Goal: Complete application form: Complete application form

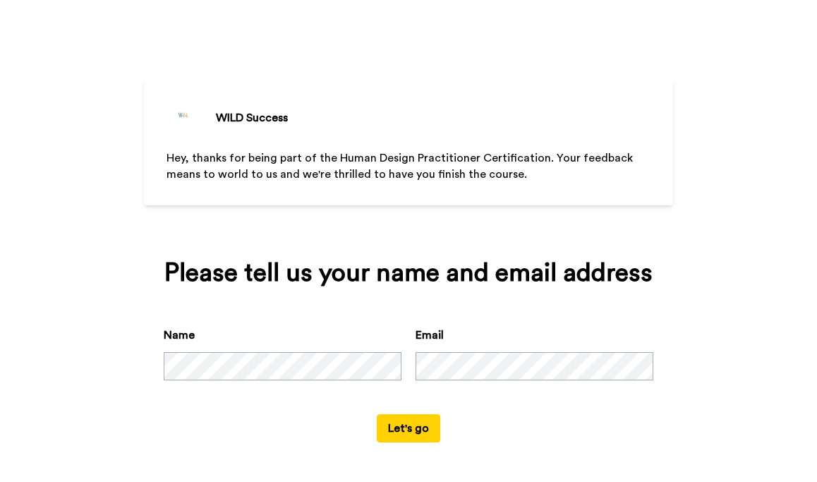
scroll to position [39, 0]
click at [400, 431] on button "Let's go" at bounding box center [409, 428] width 64 height 28
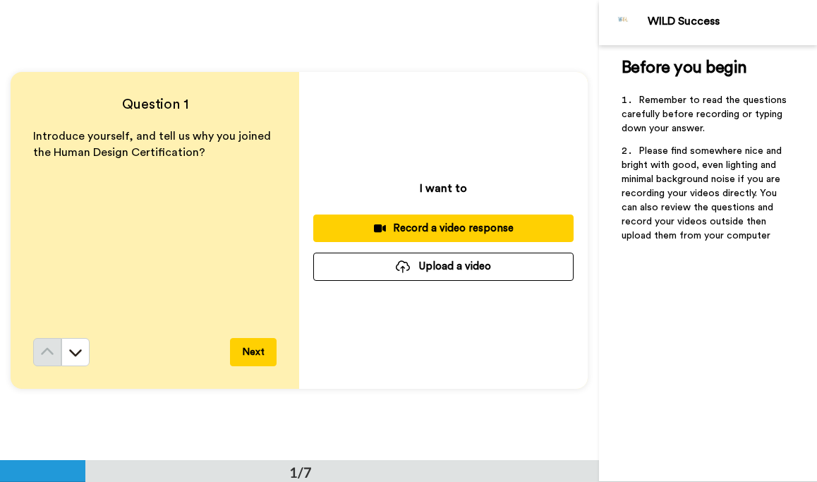
click at [199, 199] on div "Introduce yourself, and tell us why you joined the Human Design Certification?" at bounding box center [154, 233] width 243 height 210
click at [253, 347] on button "Next" at bounding box center [253, 352] width 47 height 28
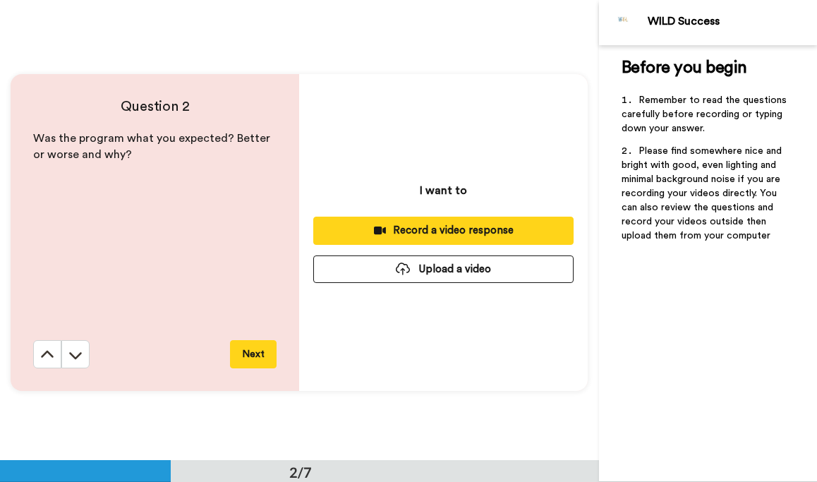
scroll to position [461, 0]
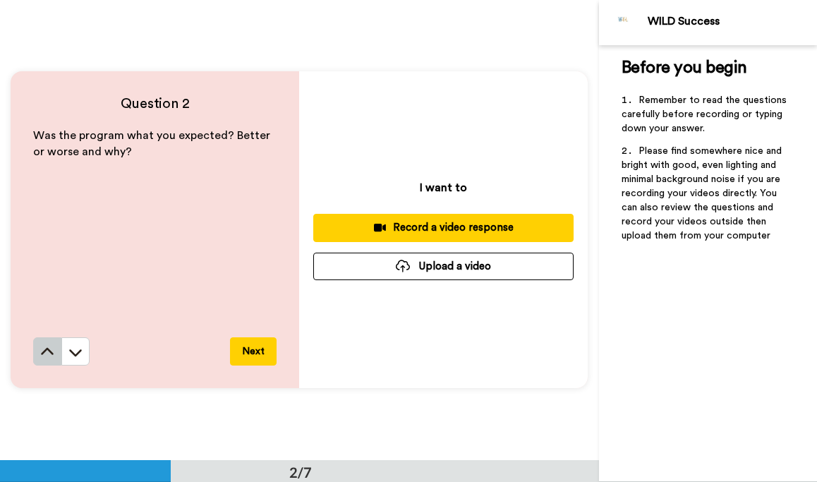
click at [49, 356] on icon at bounding box center [47, 352] width 14 height 14
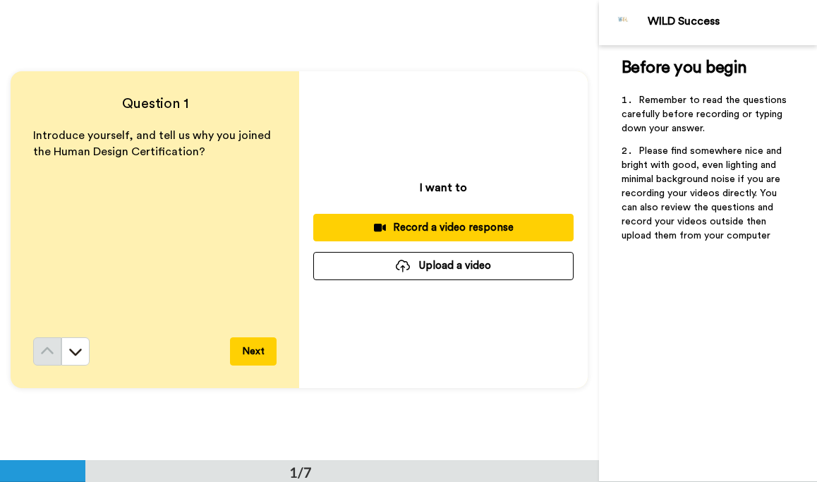
scroll to position [0, 0]
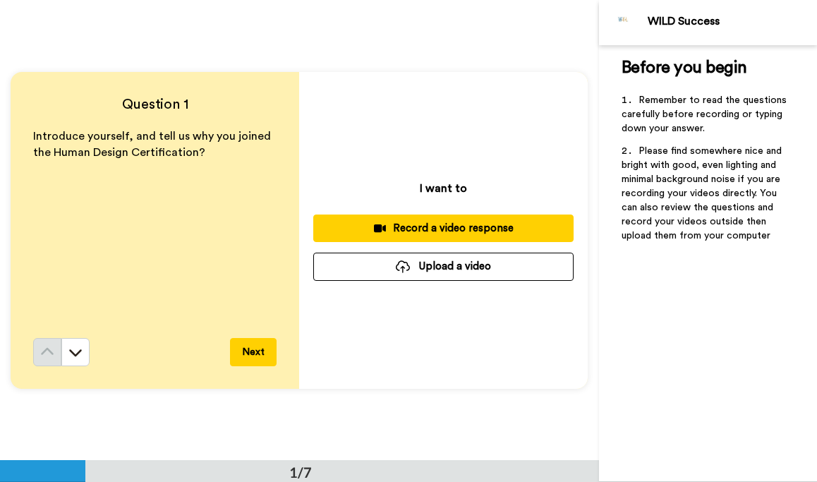
click at [386, 226] on div "Record a video response" at bounding box center [444, 228] width 238 height 15
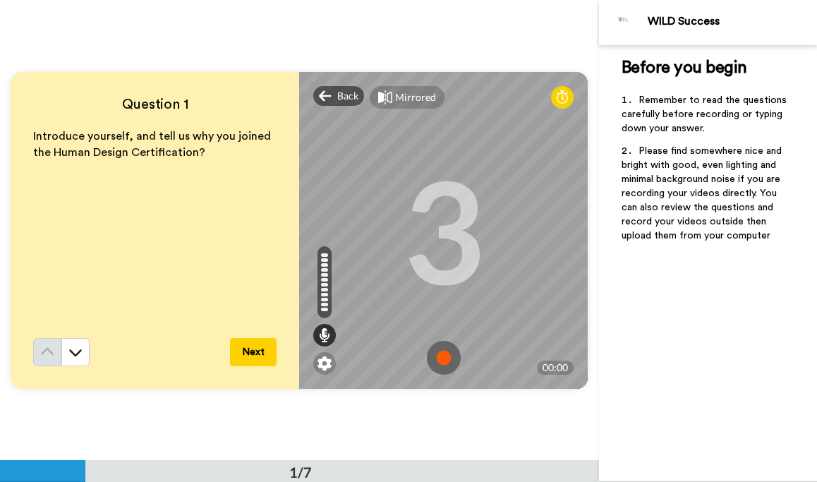
click at [445, 356] on img at bounding box center [444, 358] width 34 height 34
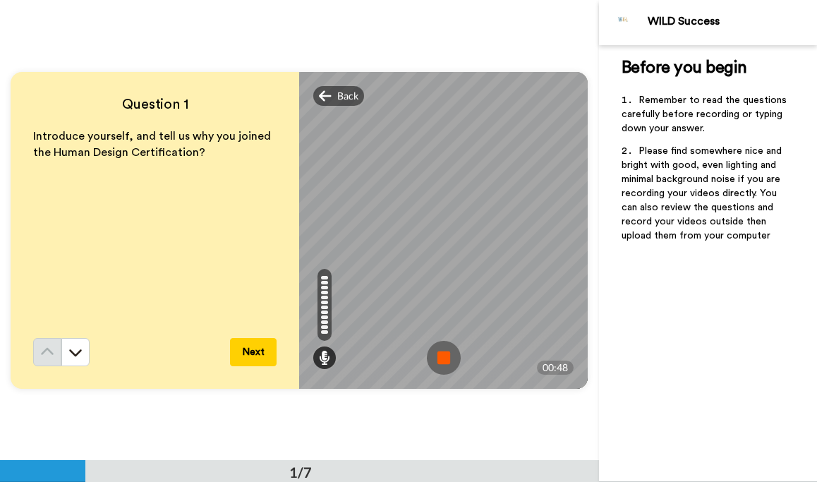
click at [445, 356] on img at bounding box center [444, 358] width 34 height 34
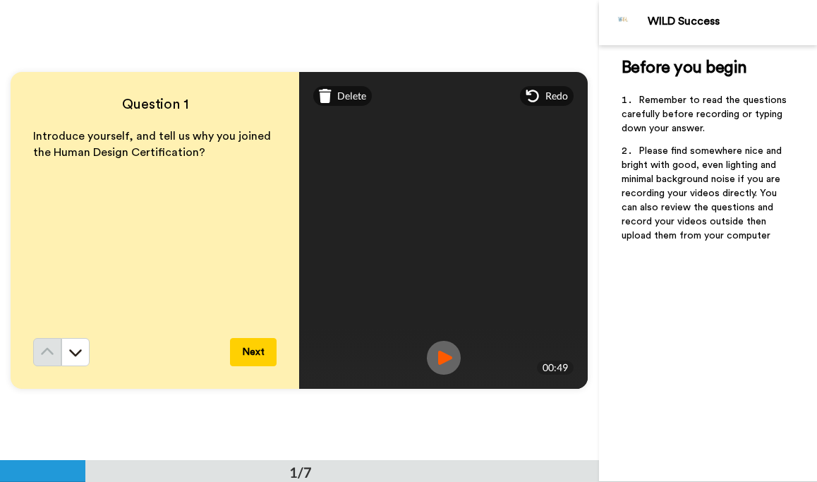
click at [445, 356] on img at bounding box center [444, 358] width 34 height 34
click at [253, 353] on button "Next" at bounding box center [253, 352] width 47 height 28
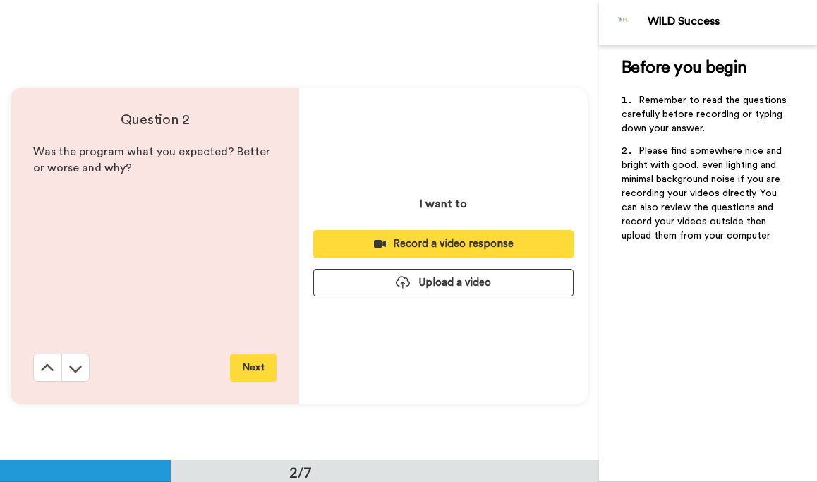
scroll to position [461, 0]
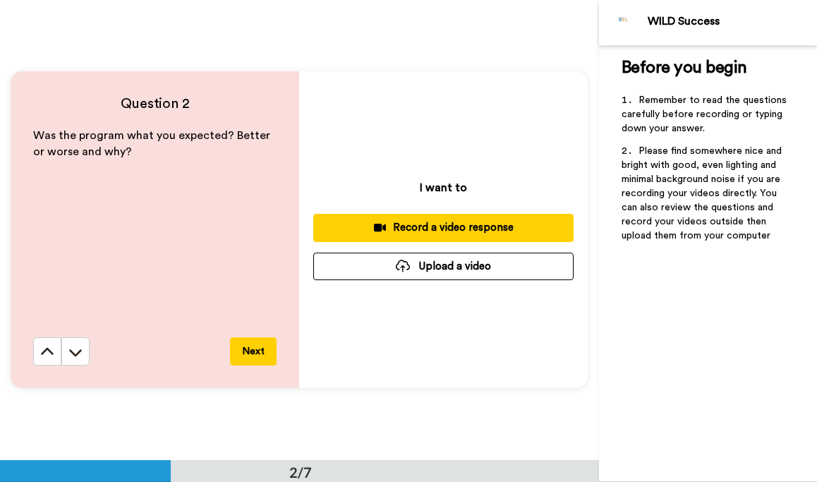
click at [400, 233] on div "Record a video response" at bounding box center [444, 227] width 238 height 15
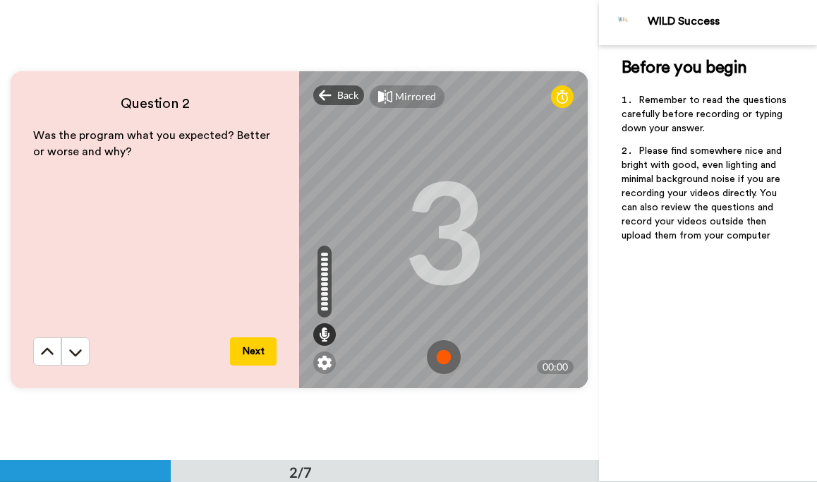
click at [445, 355] on img at bounding box center [444, 357] width 34 height 34
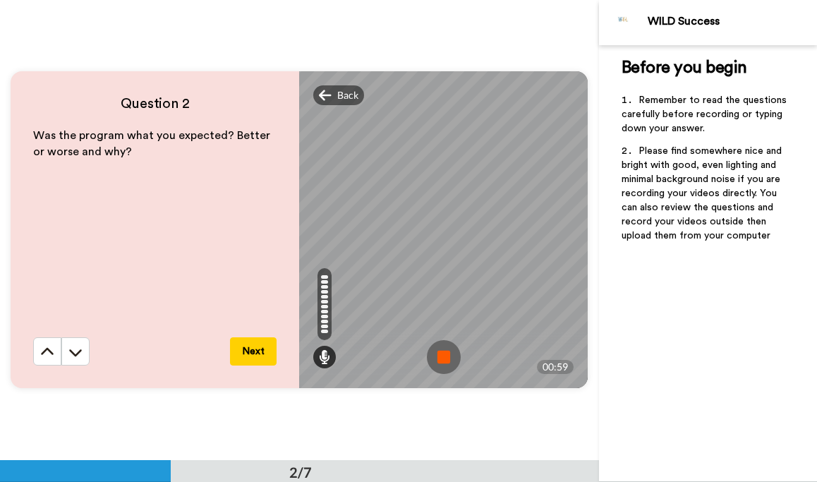
click at [447, 355] on img at bounding box center [444, 357] width 34 height 34
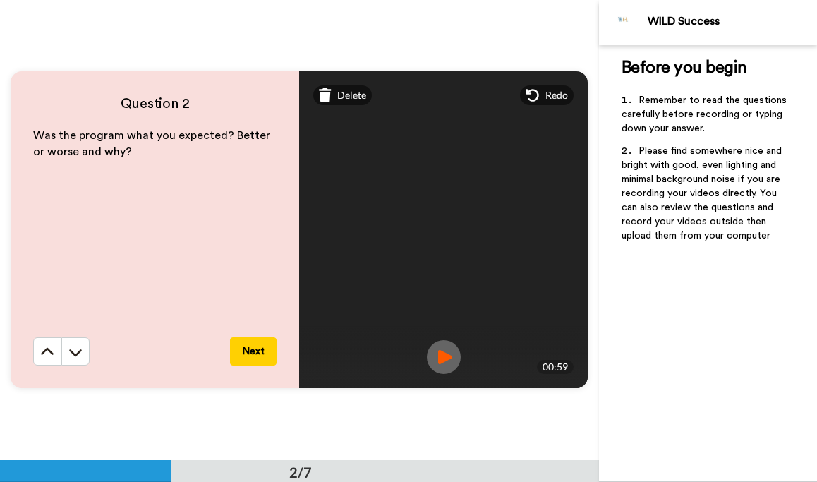
click at [447, 355] on img at bounding box center [444, 357] width 34 height 34
click at [261, 347] on button "Next" at bounding box center [253, 351] width 47 height 28
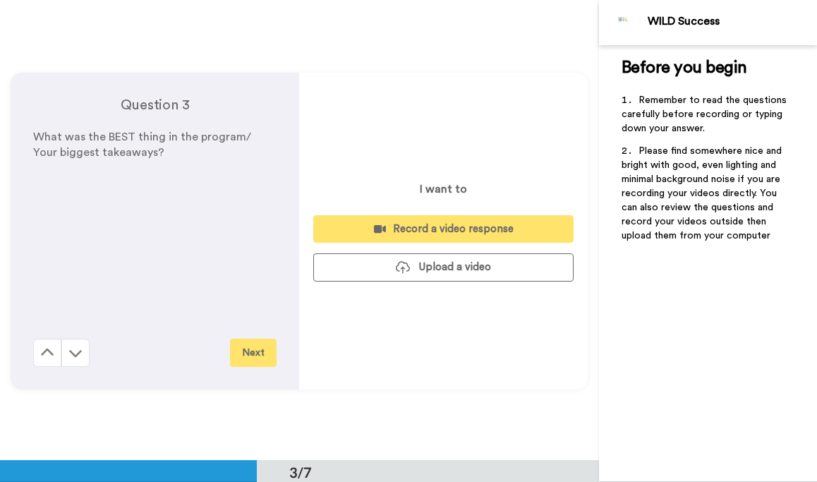
scroll to position [921, 0]
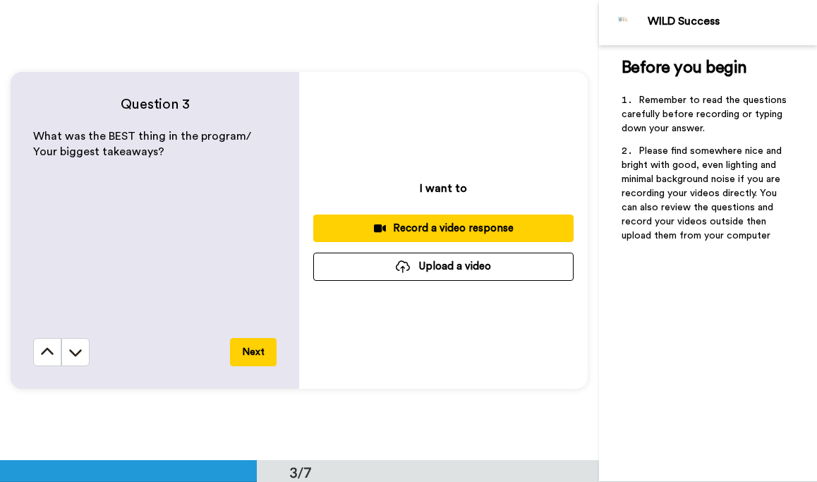
click at [387, 221] on div "Record a video response" at bounding box center [444, 228] width 238 height 15
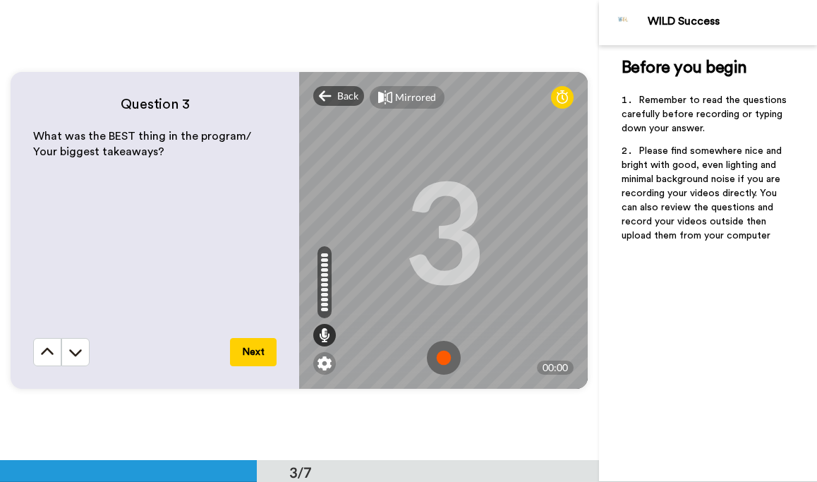
click at [447, 356] on img at bounding box center [444, 358] width 34 height 34
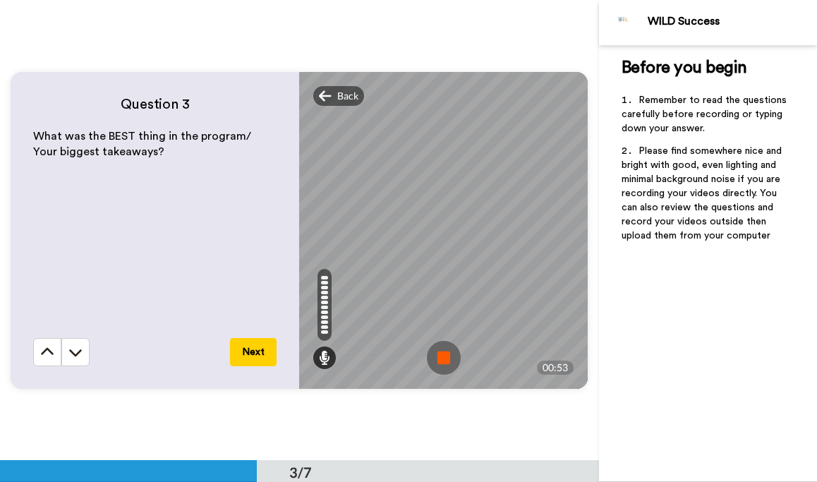
click at [447, 356] on img at bounding box center [444, 358] width 34 height 34
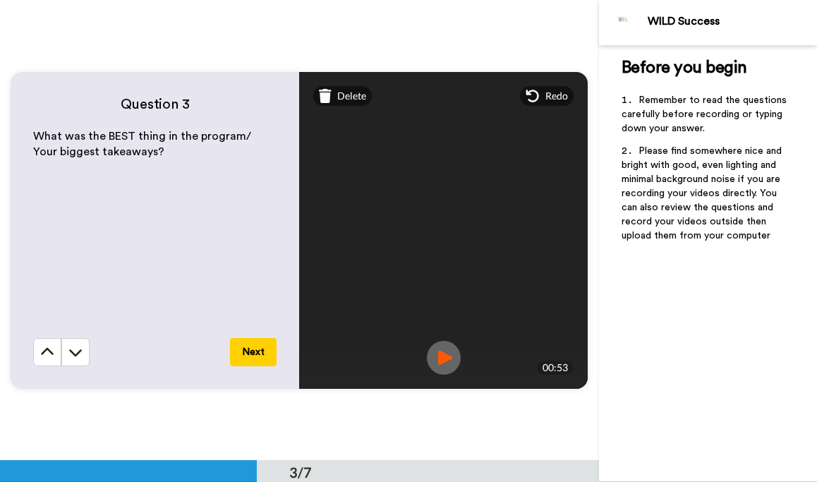
click at [447, 356] on img at bounding box center [444, 358] width 34 height 34
click at [251, 356] on button "Next" at bounding box center [253, 352] width 47 height 28
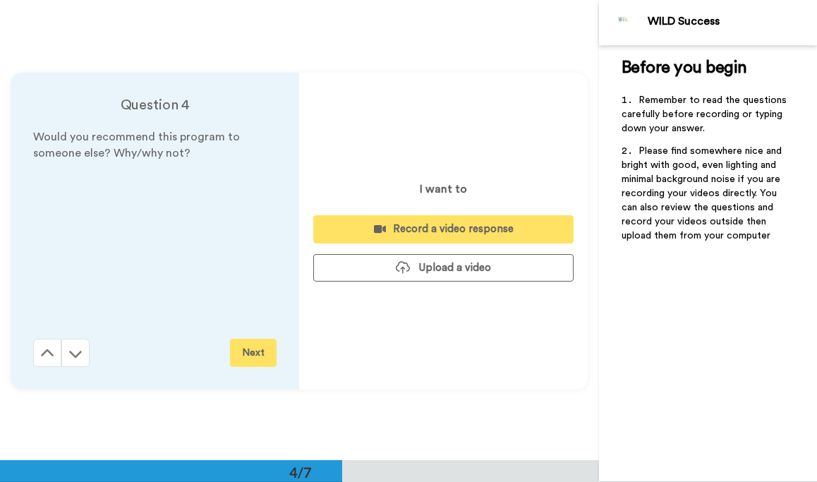
scroll to position [1382, 0]
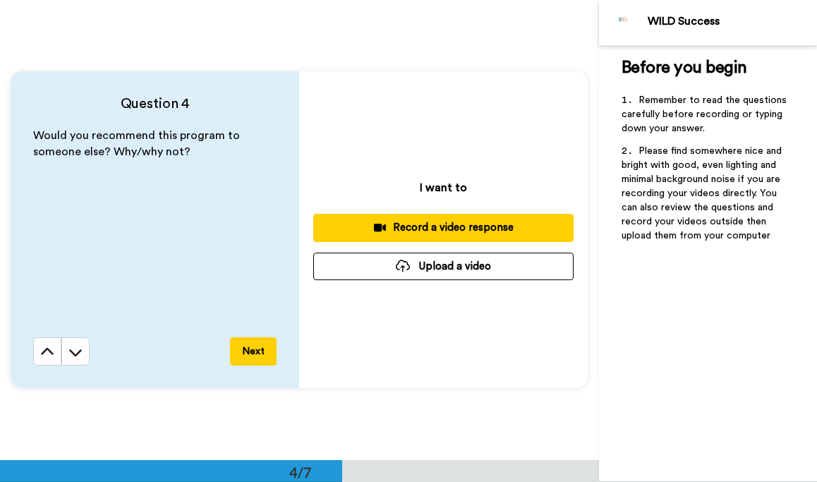
click at [423, 227] on div "Record a video response" at bounding box center [444, 227] width 238 height 15
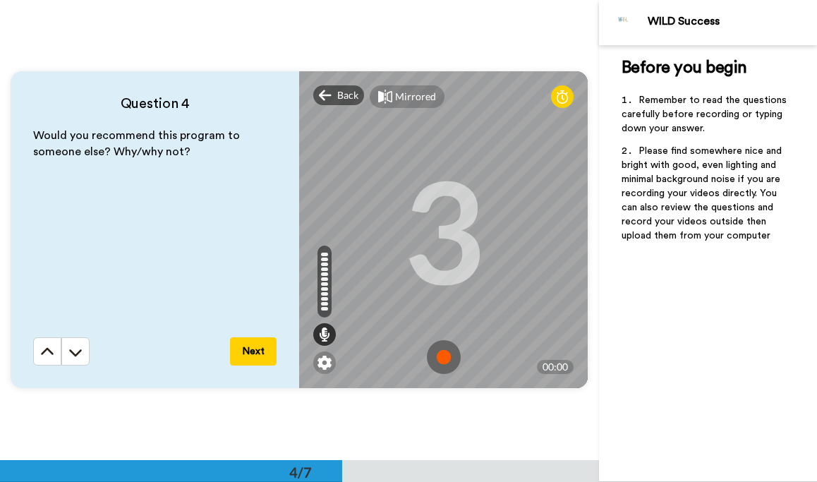
click at [445, 358] on img at bounding box center [444, 357] width 34 height 34
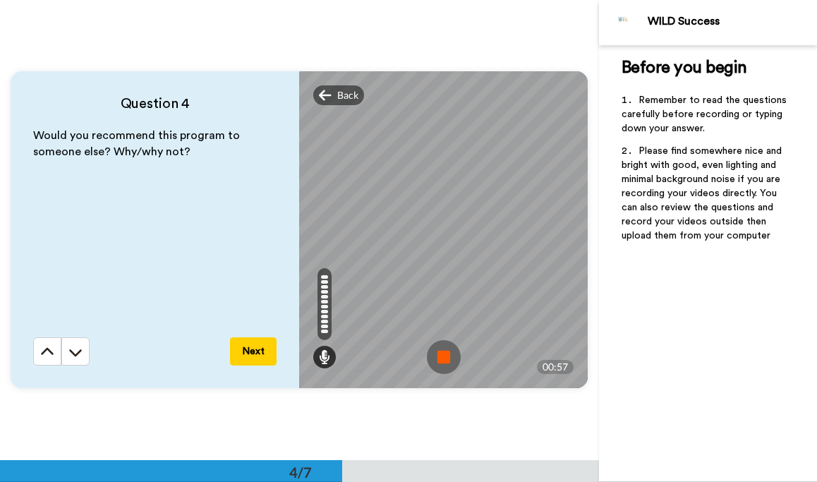
click at [445, 358] on img at bounding box center [444, 357] width 34 height 34
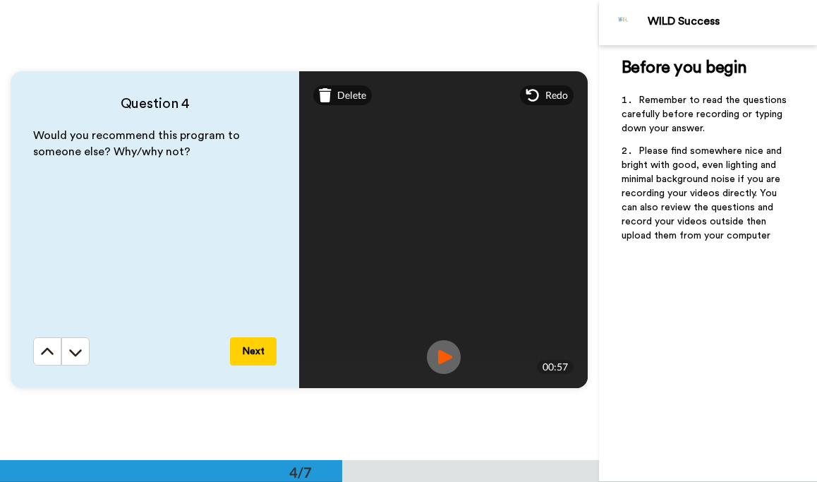
click at [445, 358] on img at bounding box center [444, 357] width 34 height 34
click at [250, 345] on button "Next" at bounding box center [253, 351] width 47 height 28
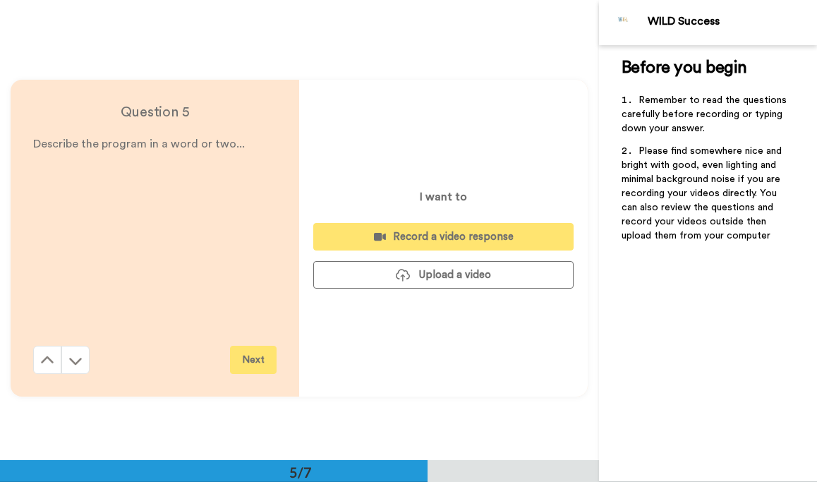
scroll to position [1842, 0]
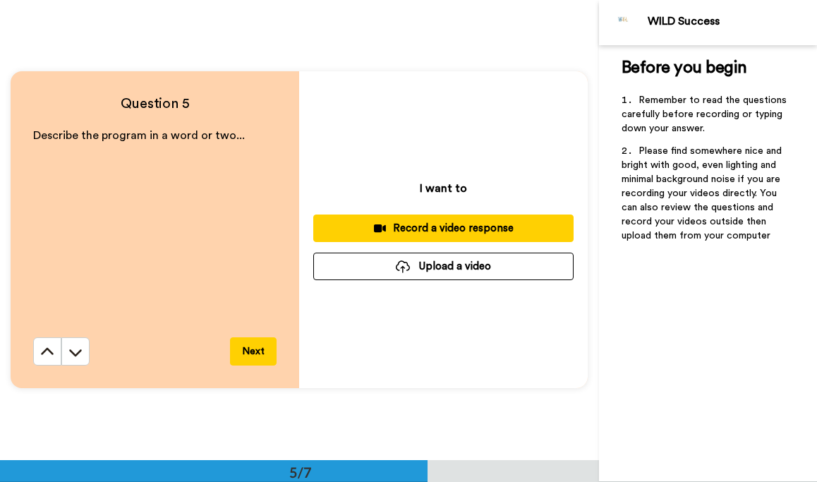
click at [430, 224] on div "Record a video response" at bounding box center [444, 228] width 238 height 15
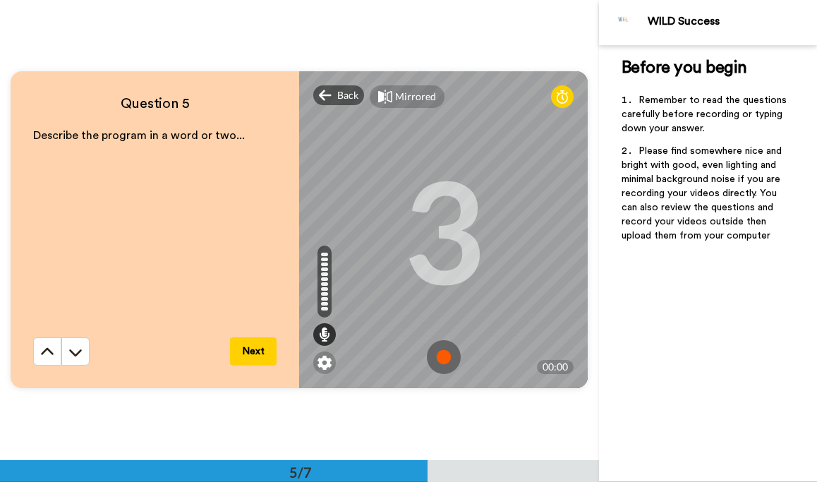
click at [443, 356] on img at bounding box center [444, 357] width 34 height 34
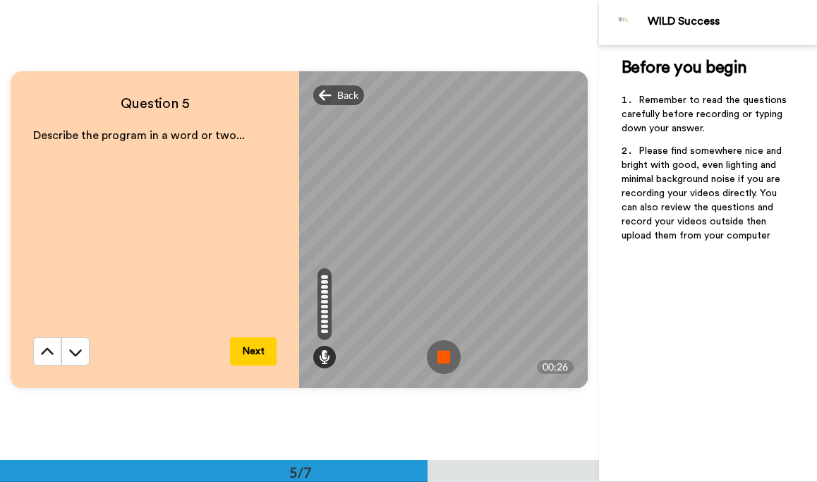
click at [446, 353] on img at bounding box center [444, 357] width 34 height 34
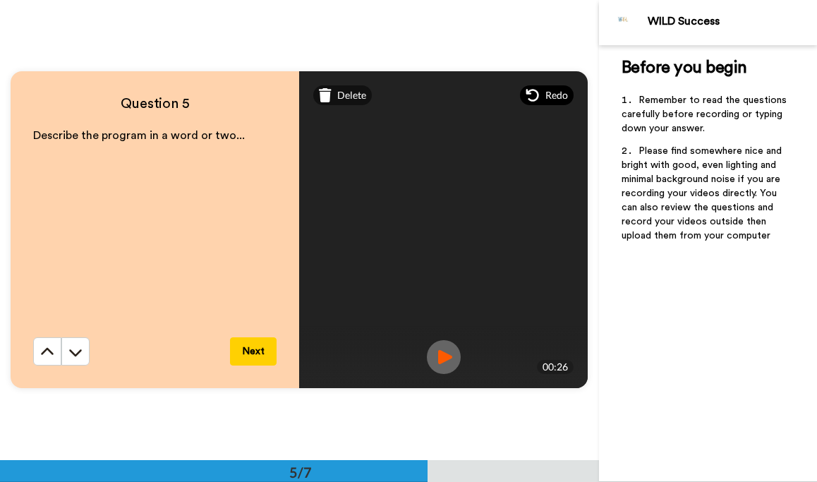
click at [550, 97] on span "Redo" at bounding box center [556, 95] width 23 height 14
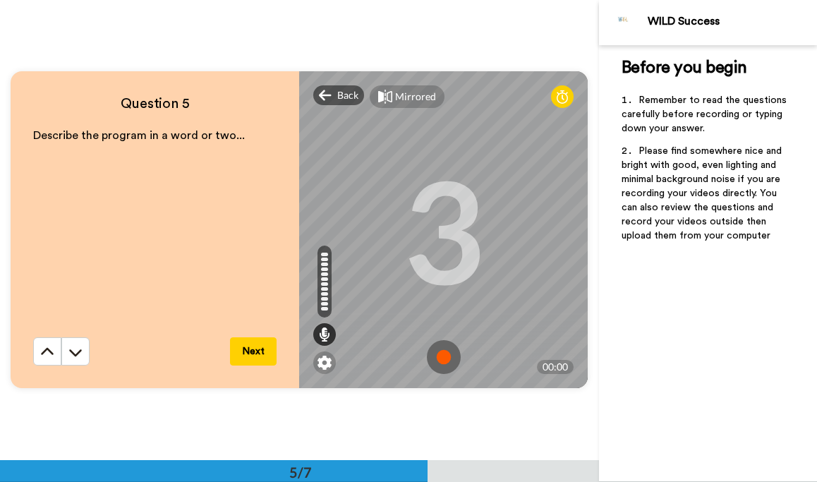
click at [447, 354] on img at bounding box center [444, 357] width 34 height 34
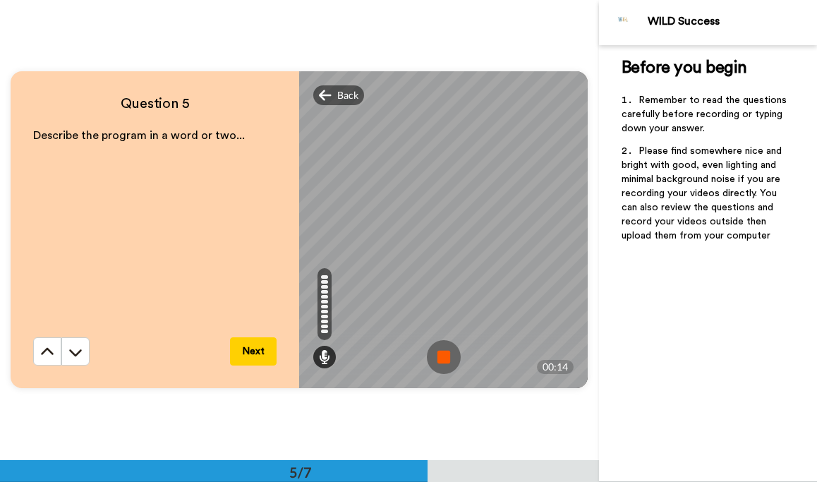
click at [447, 354] on img at bounding box center [444, 357] width 34 height 34
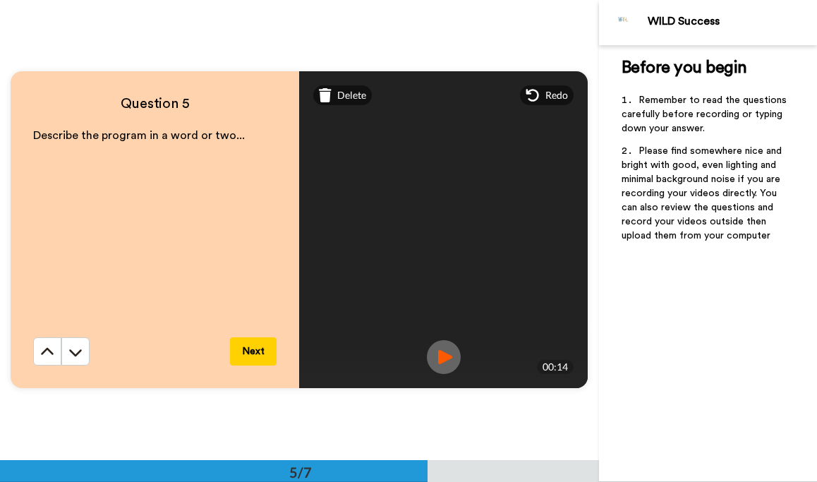
click at [445, 354] on img at bounding box center [444, 357] width 34 height 34
click at [250, 346] on button "Next" at bounding box center [253, 351] width 47 height 28
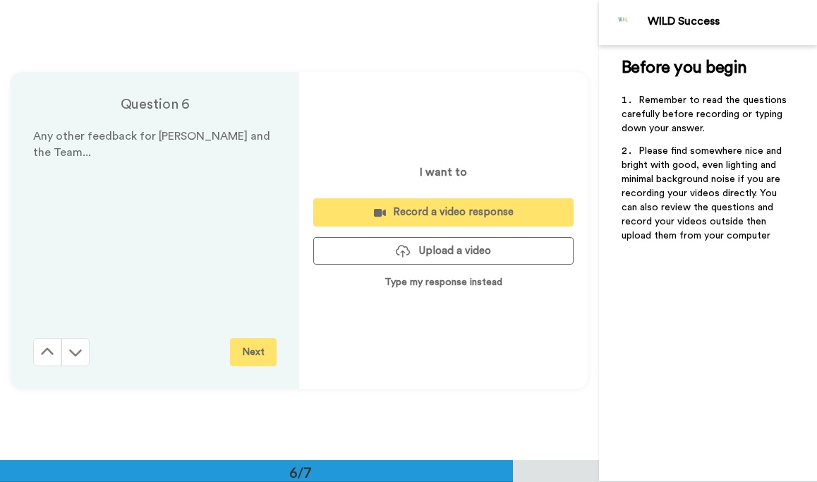
scroll to position [2302, 0]
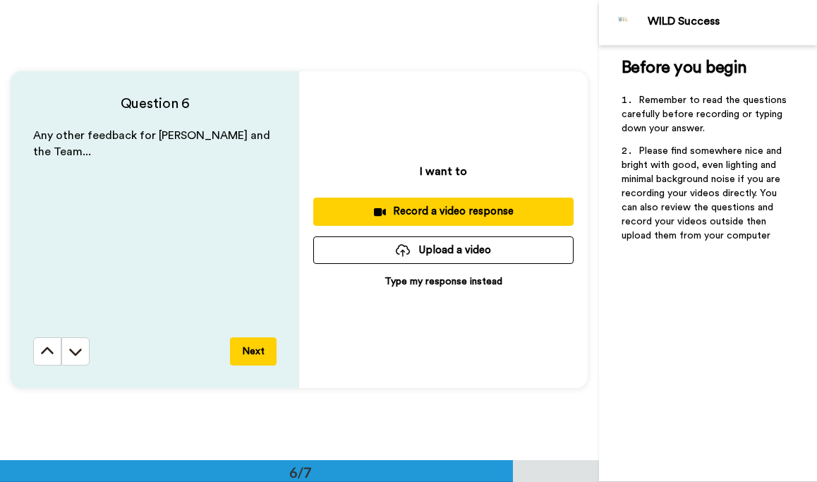
click at [404, 215] on div "Record a video response" at bounding box center [444, 211] width 238 height 15
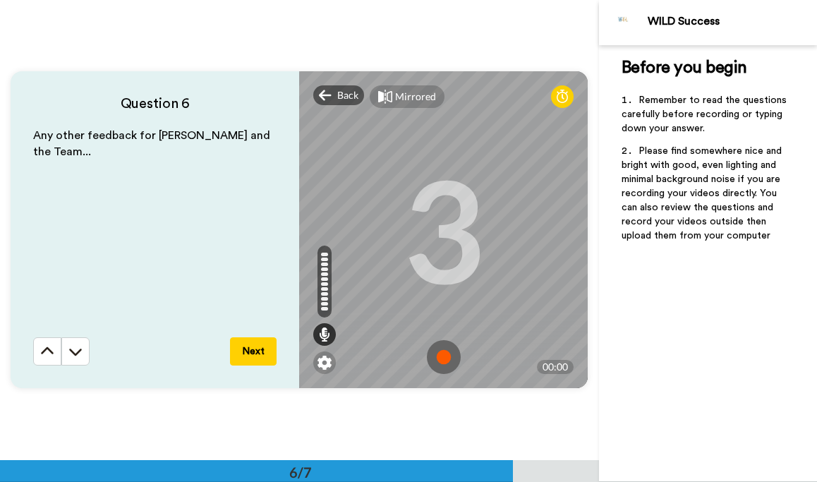
click at [440, 358] on img at bounding box center [444, 357] width 34 height 34
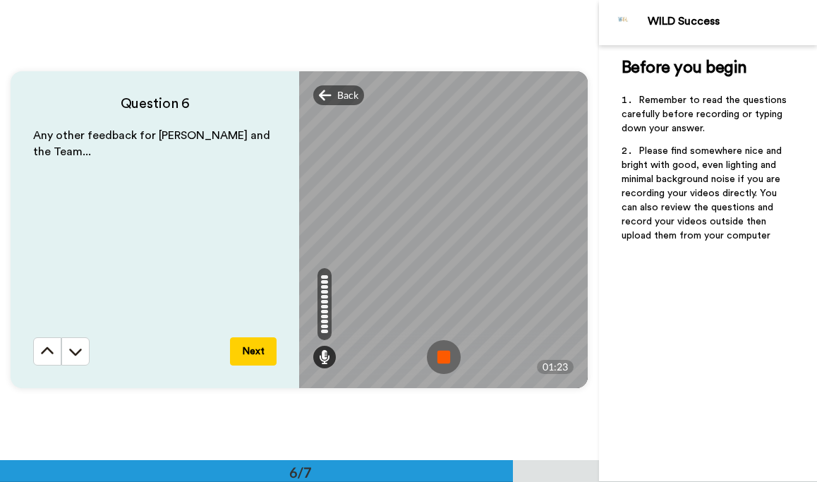
click at [440, 358] on img at bounding box center [444, 357] width 34 height 34
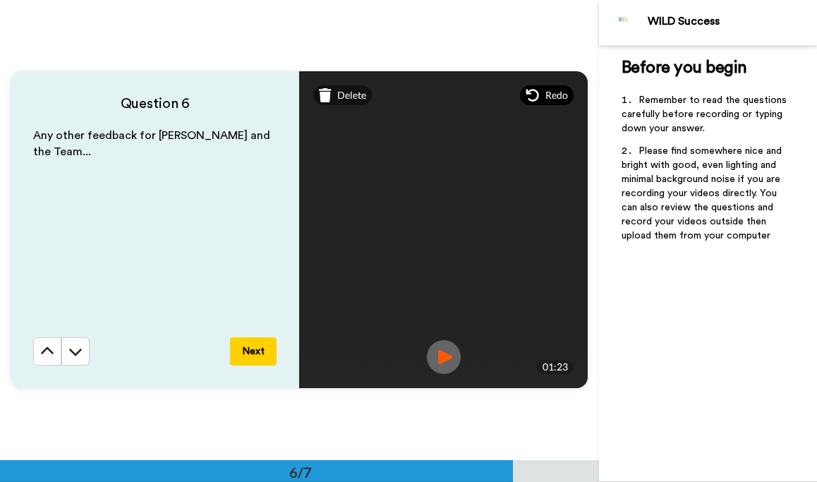
click at [548, 102] on div "Redo" at bounding box center [547, 95] width 54 height 20
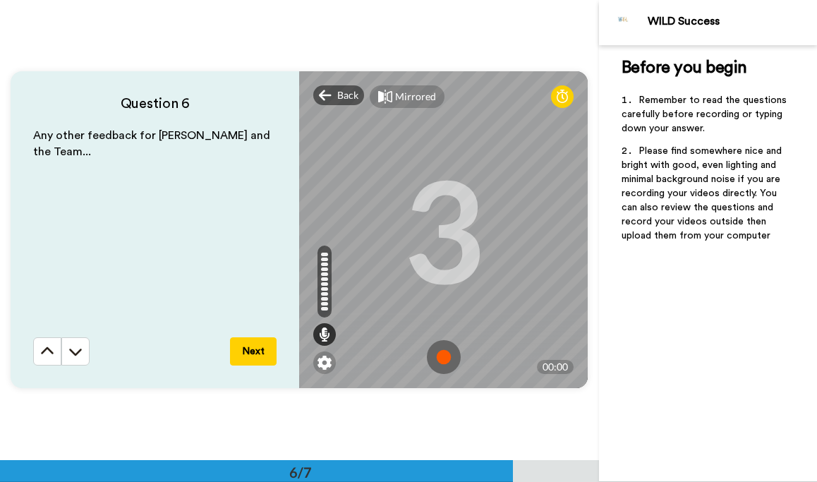
click at [441, 356] on img at bounding box center [444, 357] width 34 height 34
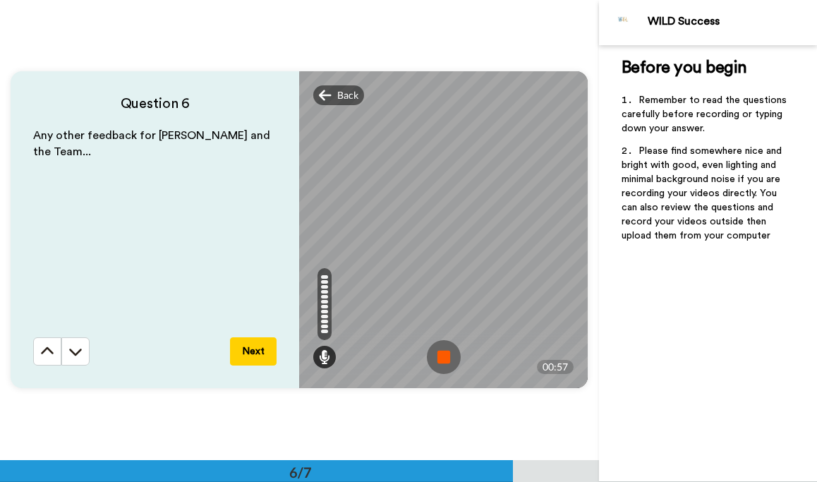
click at [441, 356] on img at bounding box center [444, 357] width 34 height 34
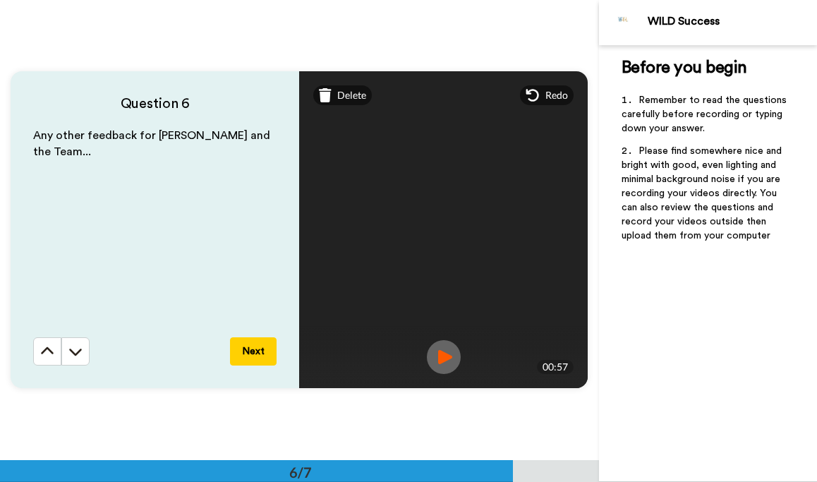
click at [441, 356] on img at bounding box center [444, 357] width 34 height 34
click at [550, 97] on span "Redo" at bounding box center [556, 95] width 23 height 14
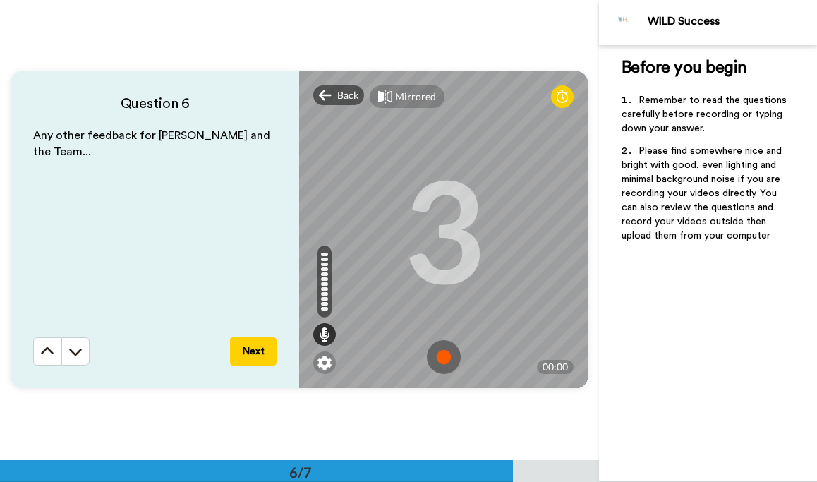
click at [445, 354] on img at bounding box center [444, 357] width 34 height 34
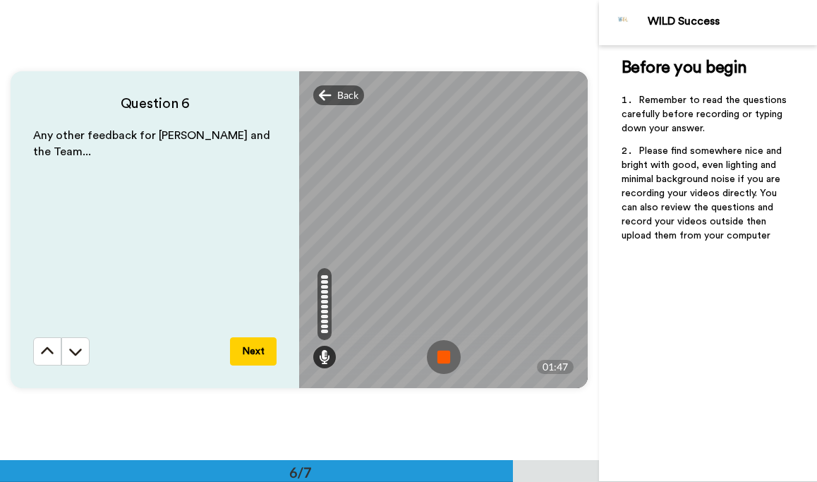
click at [445, 354] on img at bounding box center [444, 357] width 34 height 34
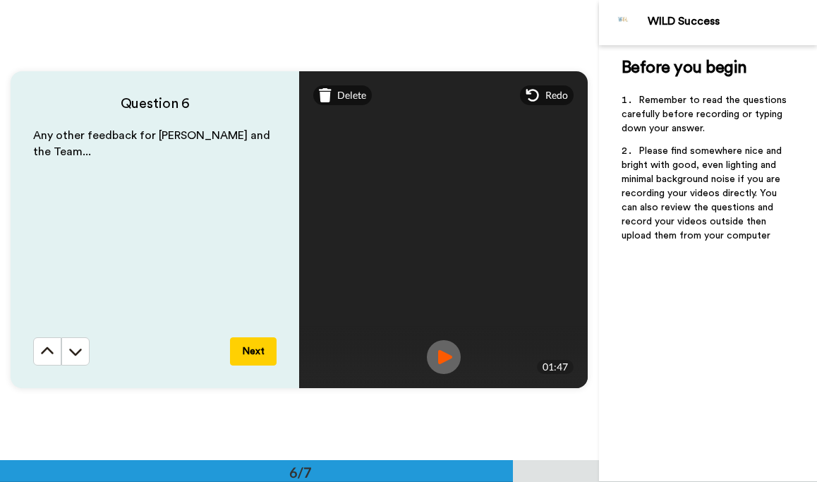
click at [435, 360] on img at bounding box center [444, 357] width 34 height 34
click at [258, 356] on button "Next" at bounding box center [253, 351] width 47 height 28
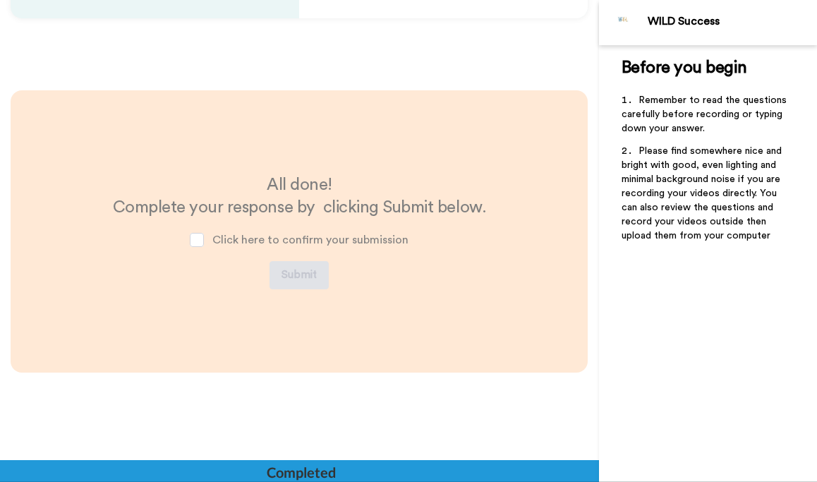
scroll to position [2674, 0]
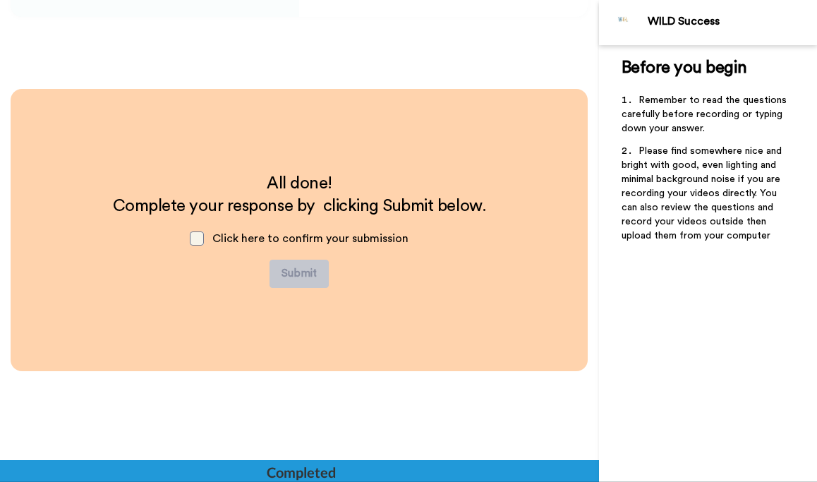
click at [201, 240] on span at bounding box center [197, 238] width 14 height 14
click at [303, 272] on button "Submit" at bounding box center [299, 274] width 59 height 28
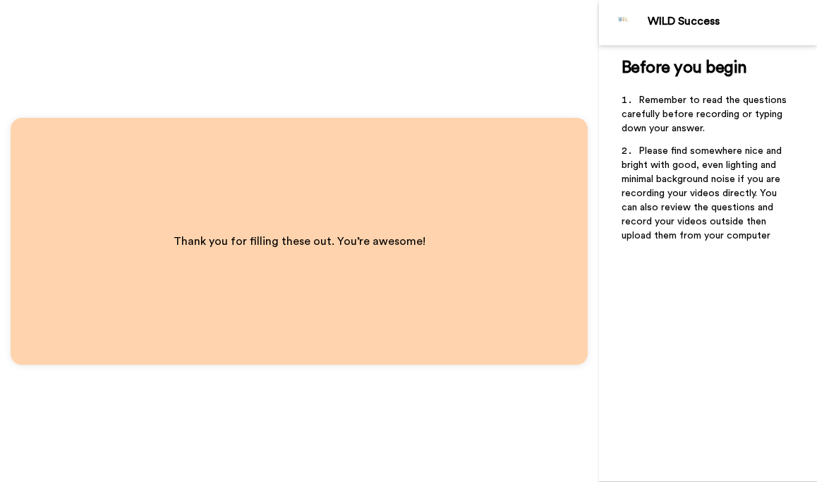
click at [514, 89] on div "Thank you for filling these out. You’re awesome!" at bounding box center [299, 241] width 599 height 482
